Goal: Task Accomplishment & Management: Use online tool/utility

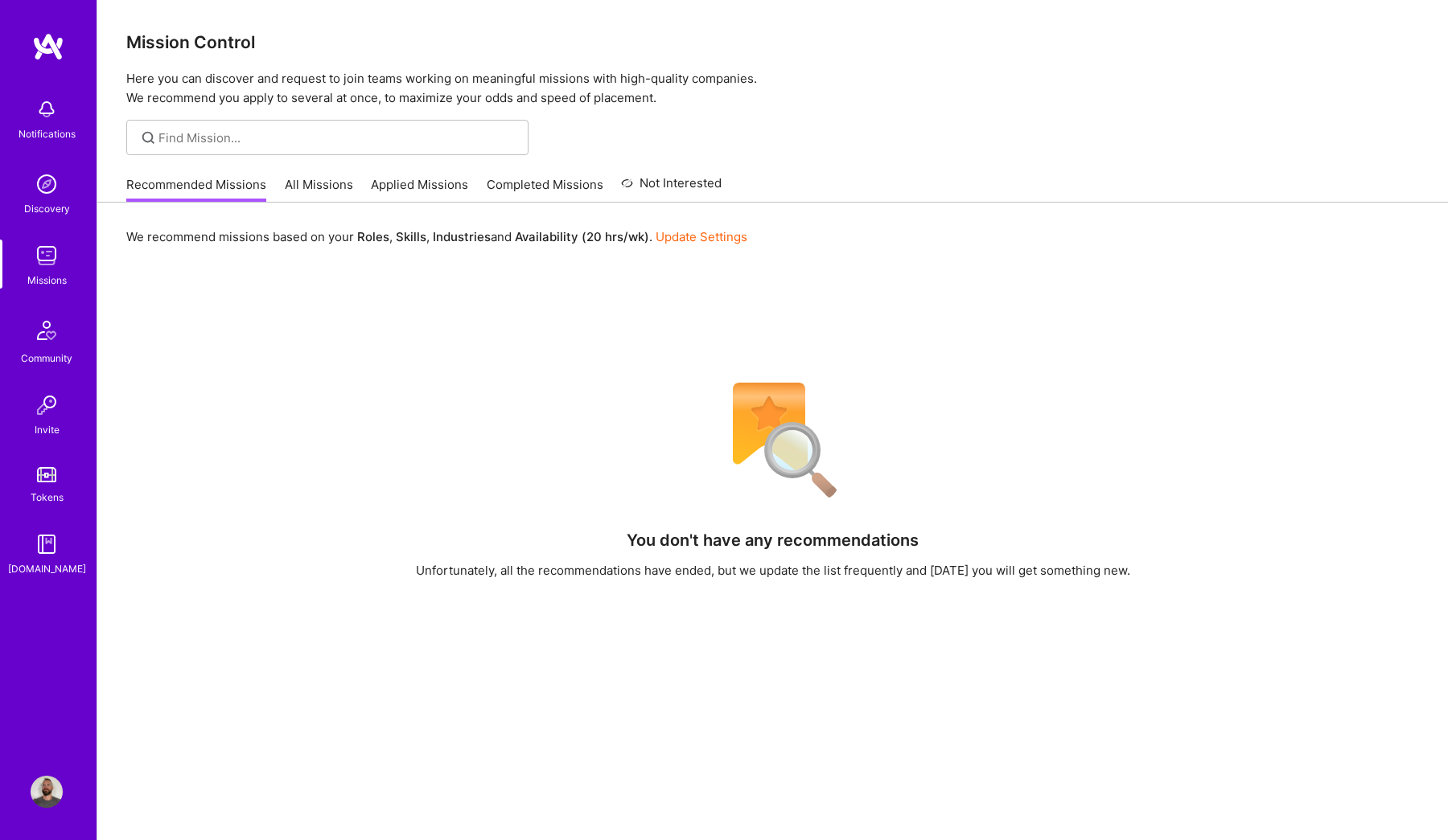
click at [325, 187] on link "All Missions" at bounding box center [319, 190] width 68 height 27
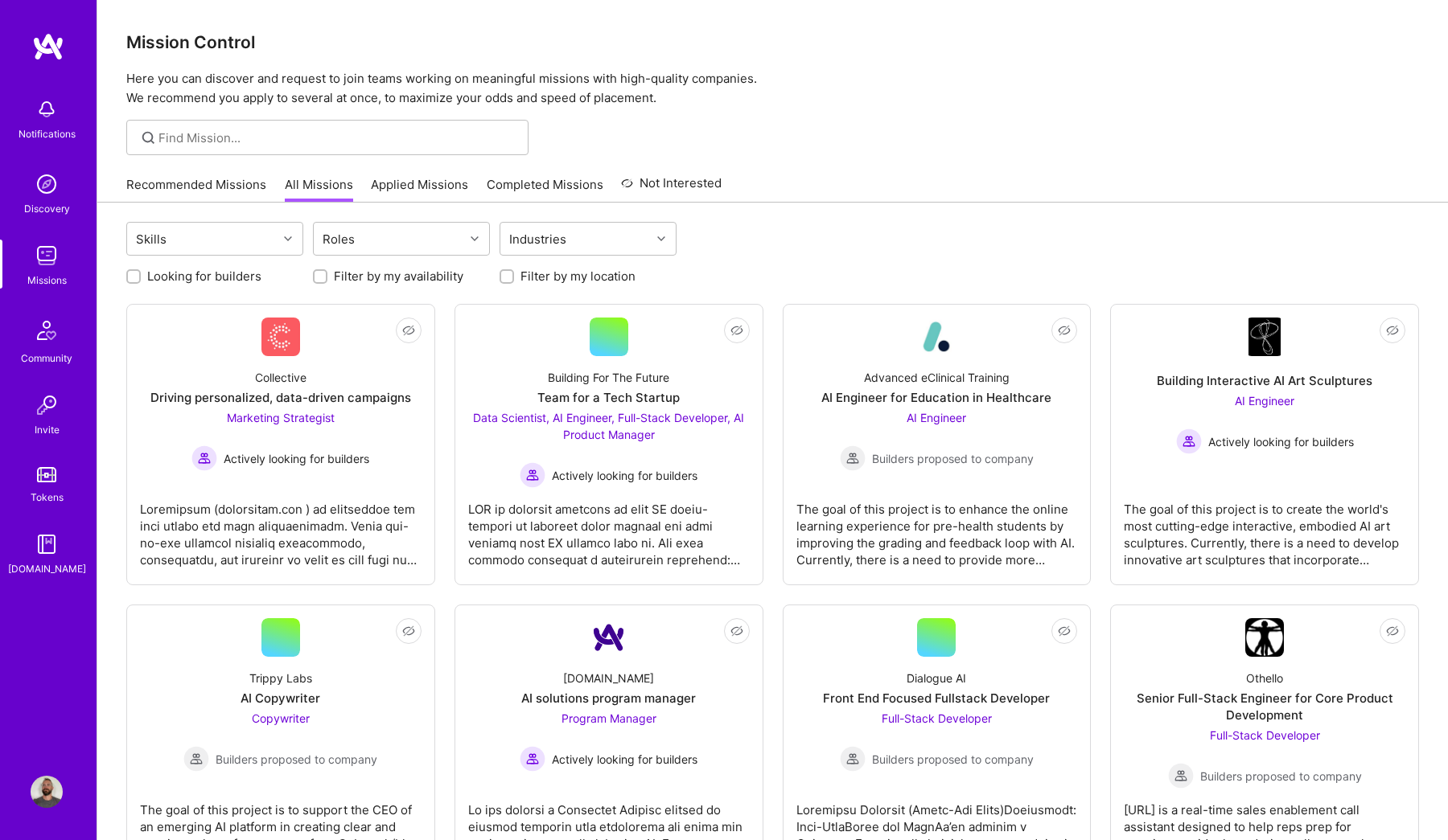
click at [437, 280] on label "Filter by my availability" at bounding box center [398, 276] width 130 height 17
click at [327, 280] on input "Filter by my availability" at bounding box center [321, 277] width 12 height 12
checkbox input "true"
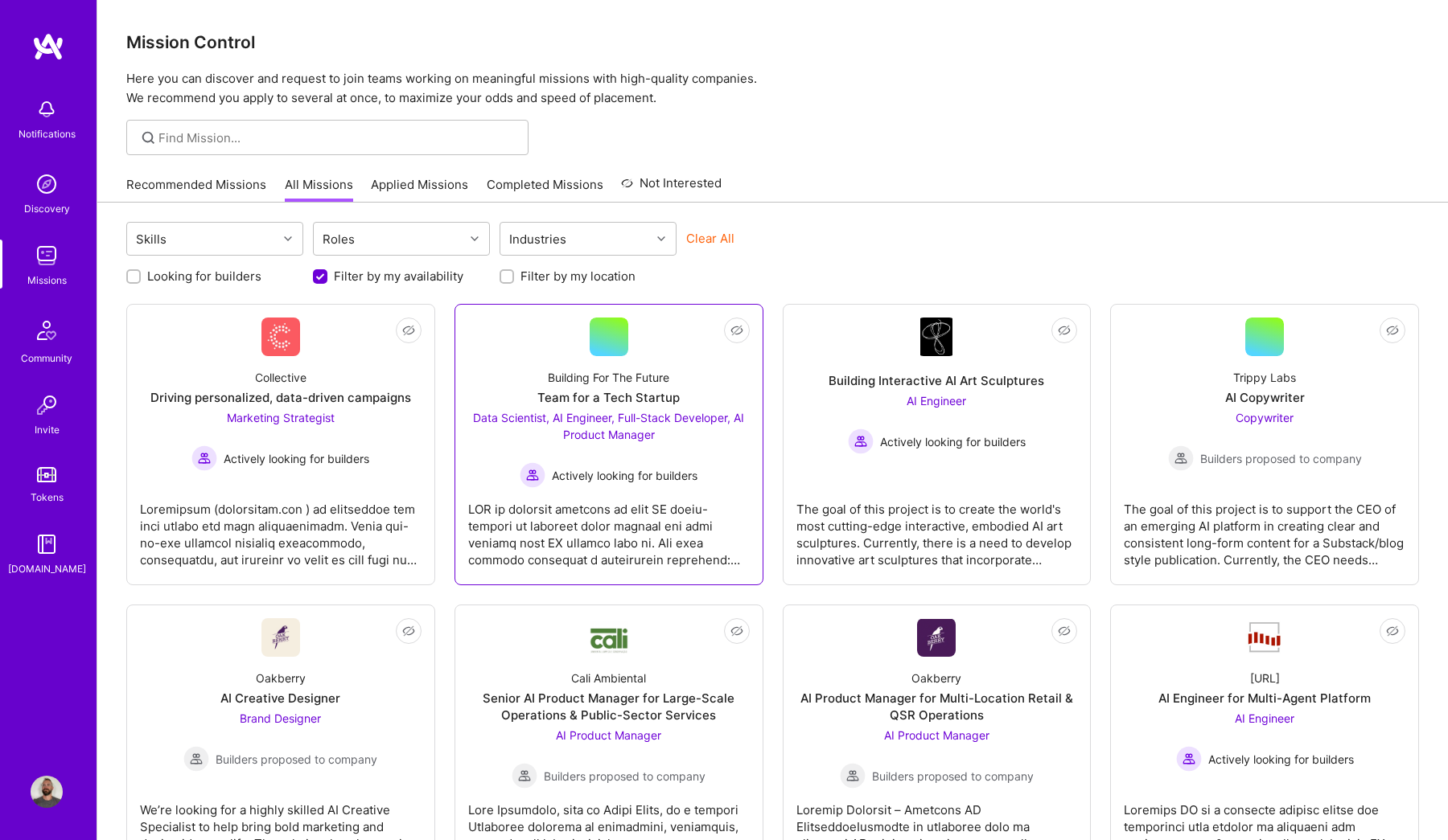
click at [644, 400] on div "Team for a Tech Startup" at bounding box center [609, 397] width 142 height 17
click at [586, 277] on label "Filter by my location" at bounding box center [578, 276] width 115 height 17
click at [514, 277] on input "Filter by my location" at bounding box center [508, 277] width 12 height 12
checkbox input "true"
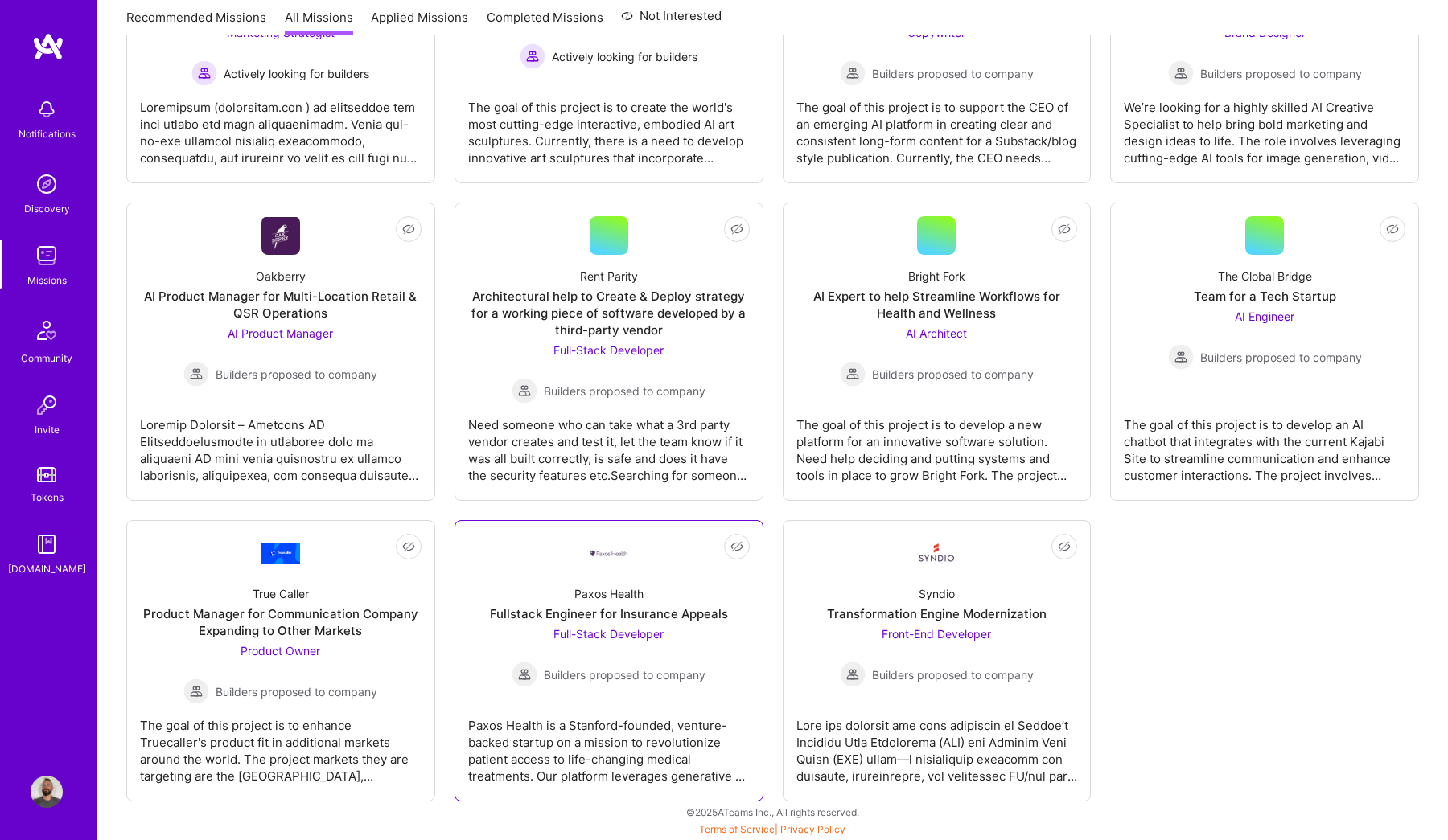
scroll to position [385, 0]
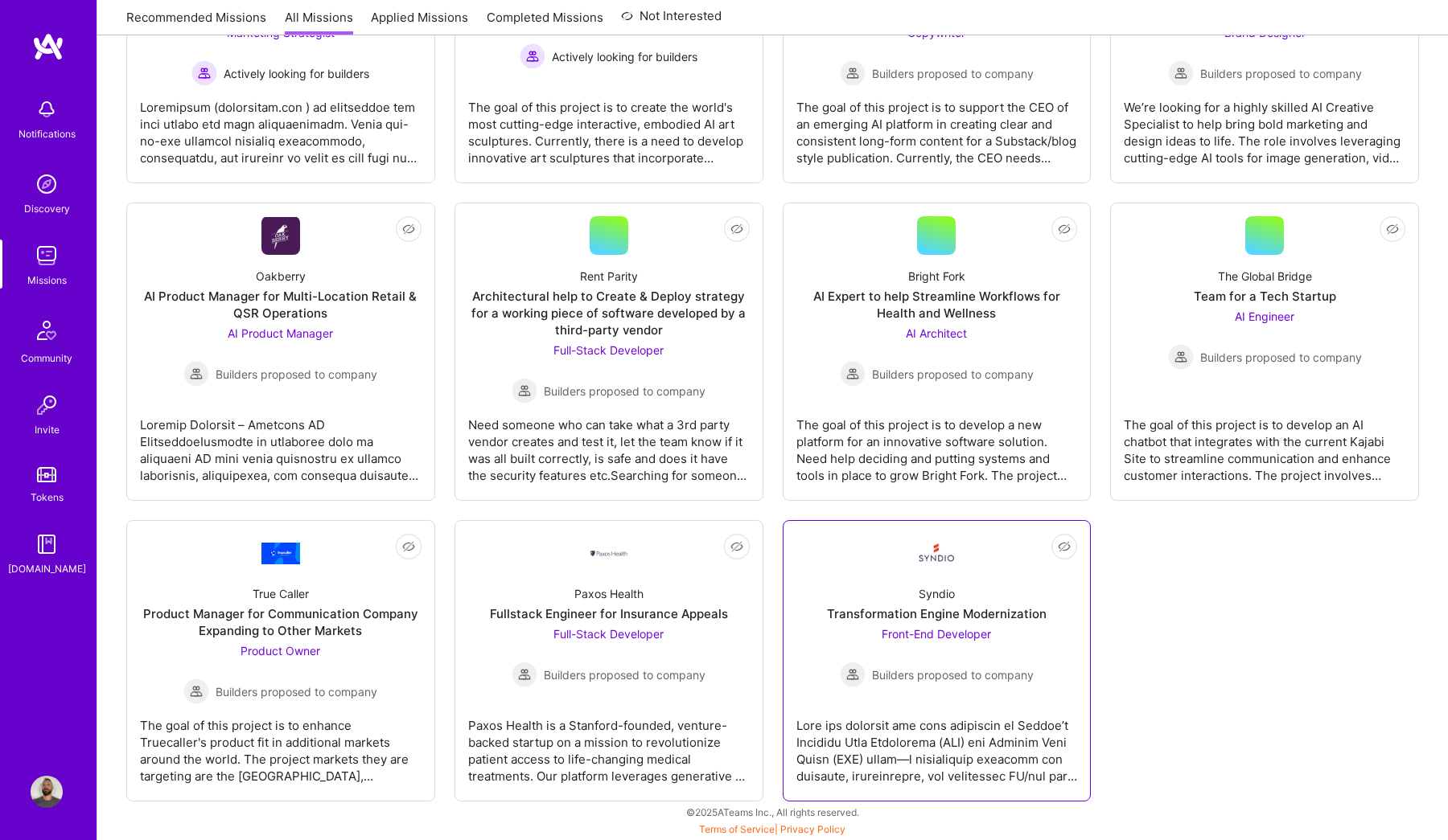
click at [870, 613] on div "Transformation Engine Modernization" at bounding box center [936, 614] width 219 height 17
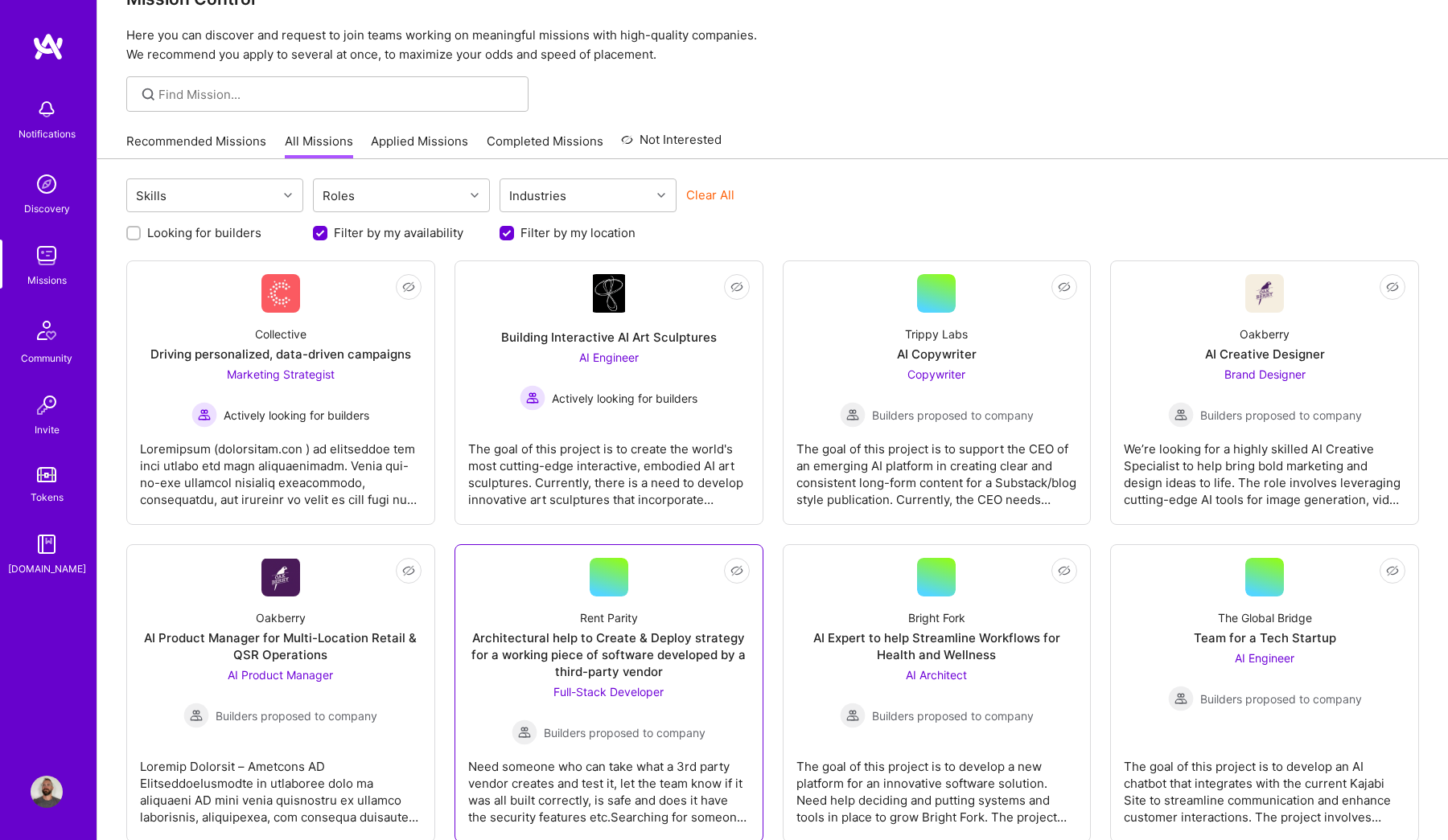
scroll to position [42, 0]
